Goal: Task Accomplishment & Management: Manage account settings

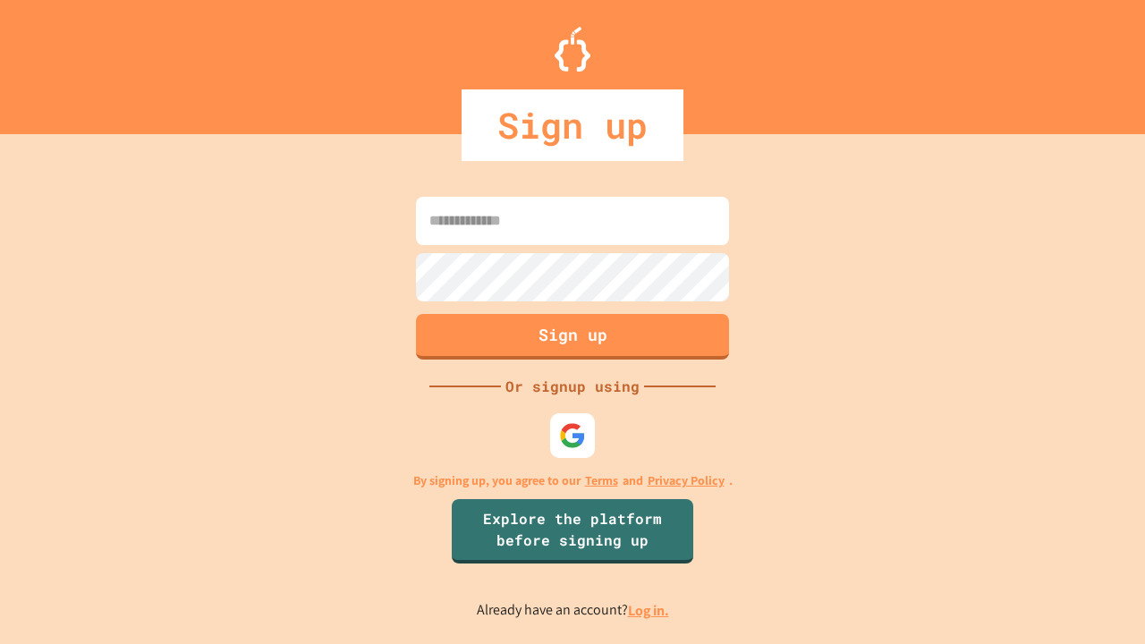
click at [649, 610] on link "Log in." at bounding box center [648, 610] width 41 height 19
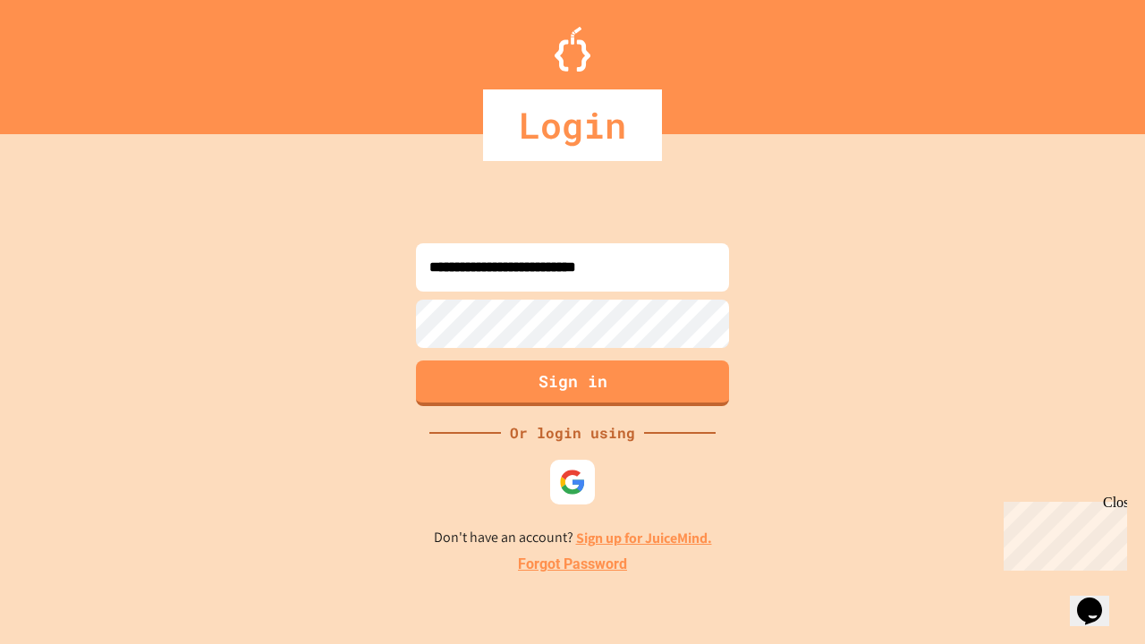
type input "**********"
